Goal: Check status: Check status

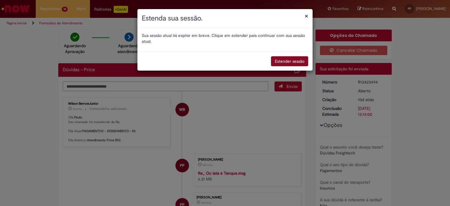
click at [288, 64] on button "Estender sessão" at bounding box center [289, 61] width 37 height 10
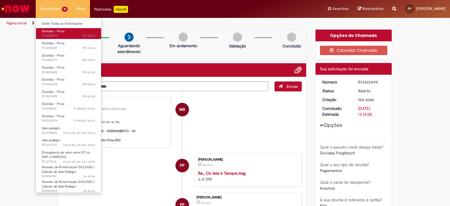
click at [60, 32] on span "Dúvidas - Price" at bounding box center [53, 31] width 23 height 4
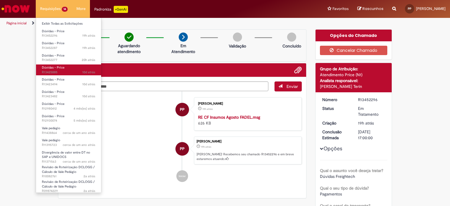
click at [49, 70] on span "10d atrás 10 dias atrás R13425885" at bounding box center [68, 72] width 53 height 5
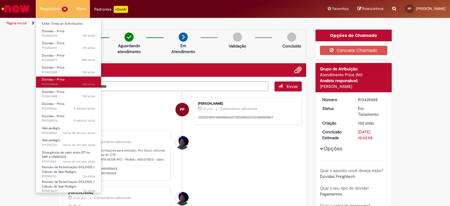
click at [58, 80] on span "Dúvidas - Price" at bounding box center [53, 79] width 23 height 4
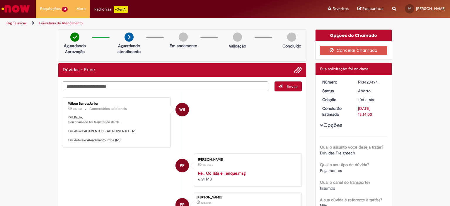
scroll to position [29, 0]
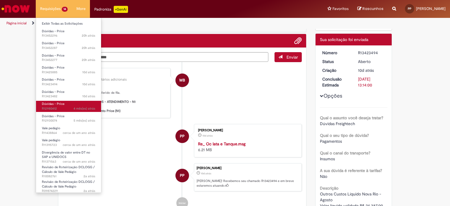
click at [60, 103] on span "Dúvidas - Price" at bounding box center [53, 104] width 23 height 4
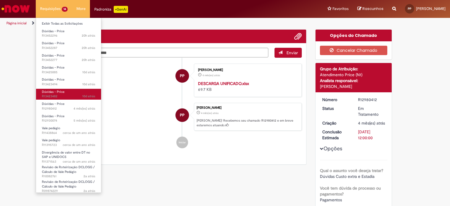
click at [56, 94] on link "Dúvidas - Price 10d atrás 10 dias atrás R13423482" at bounding box center [68, 94] width 65 height 11
